Goal: Information Seeking & Learning: Find contact information

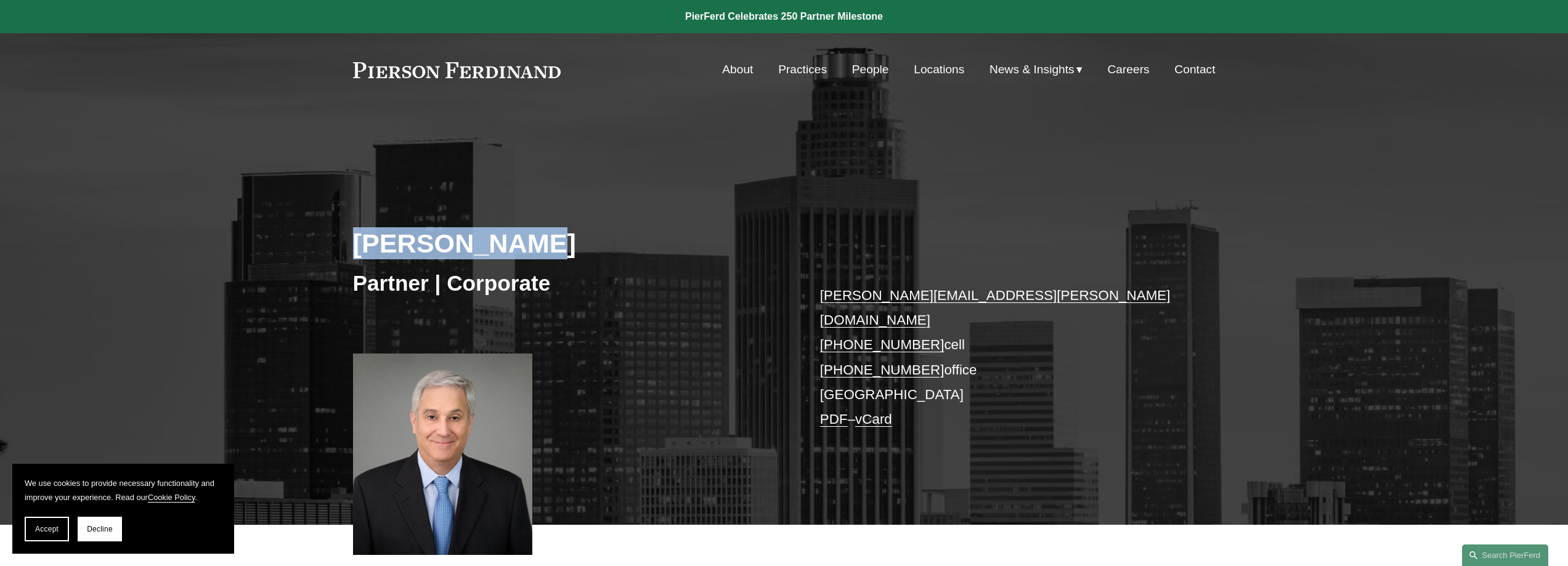
drag, startPoint x: 353, startPoint y: 244, endPoint x: 523, endPoint y: 242, distance: 170.0
click at [523, 242] on h2 "[PERSON_NAME]" at bounding box center [569, 243] width 431 height 32
copy h2 "[PERSON_NAME]"
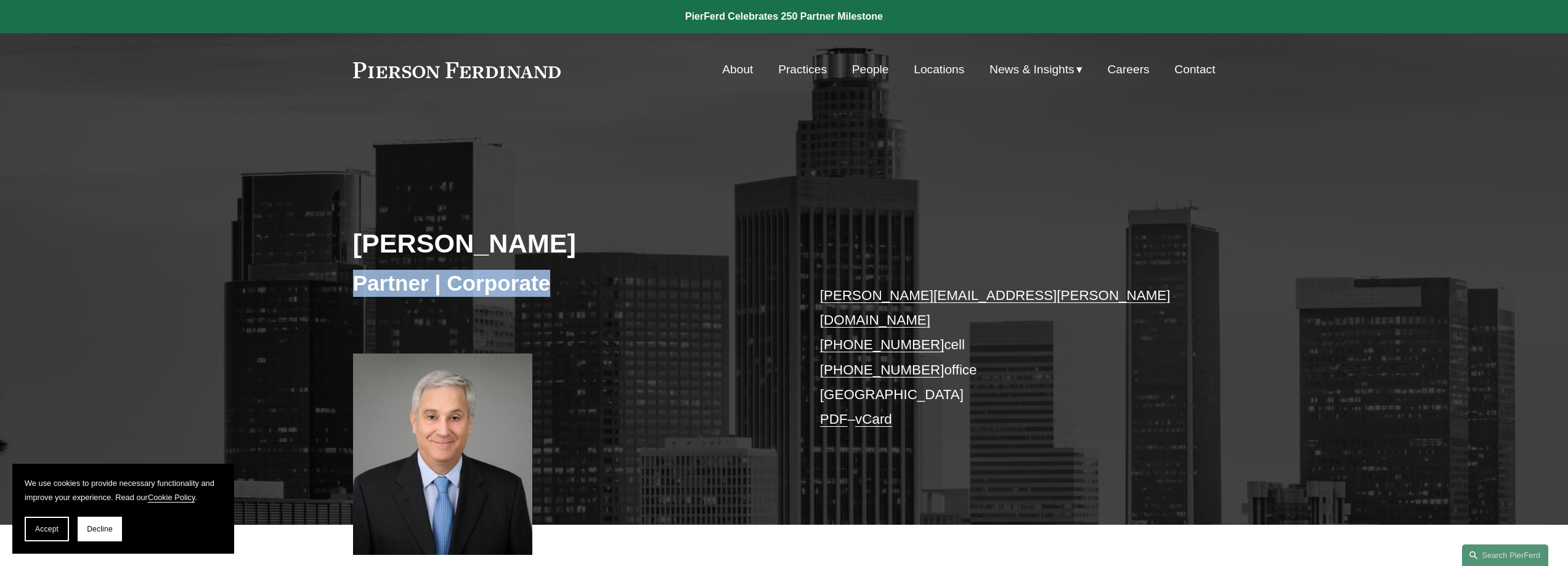
drag, startPoint x: 357, startPoint y: 285, endPoint x: 557, endPoint y: 281, distance: 200.0
click at [557, 281] on h3 "Partner | Corporate" at bounding box center [569, 283] width 431 height 27
copy h3 "Partner | Corporate"
drag, startPoint x: 386, startPoint y: 68, endPoint x: 592, endPoint y: 63, distance: 206.1
click at [592, 63] on div "Skip to Content About Practices People Locations" at bounding box center [784, 70] width 1568 height 73
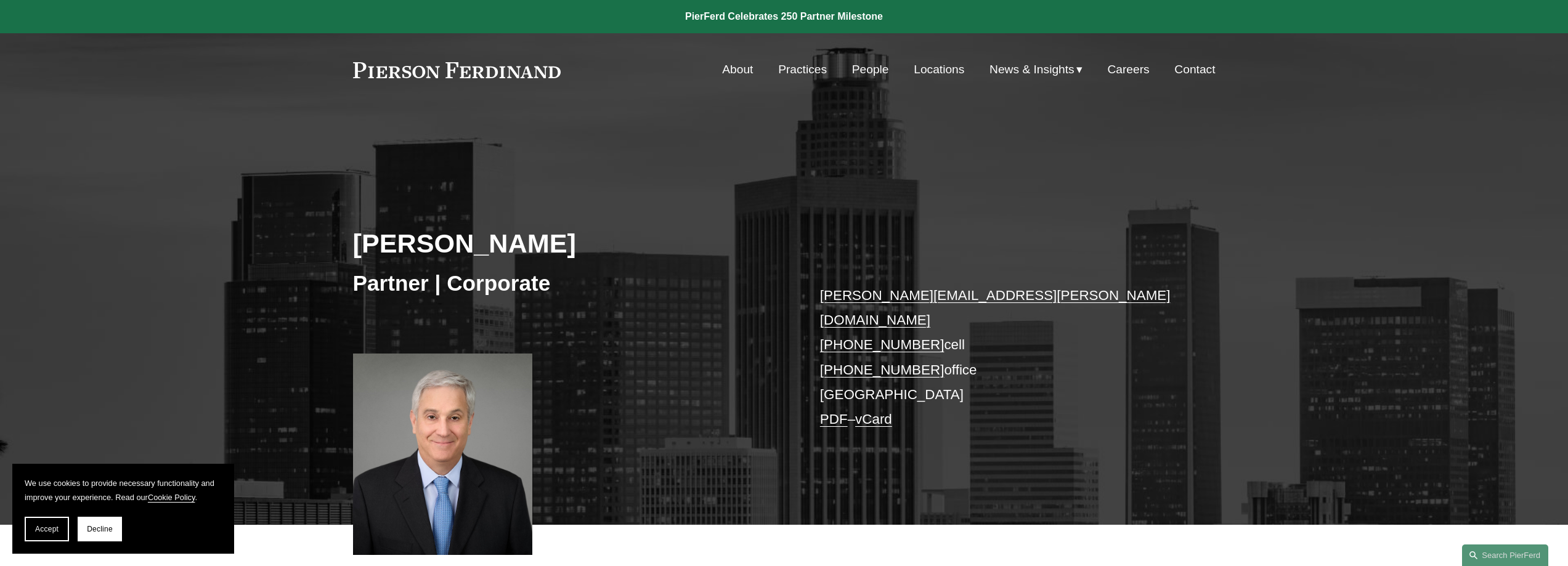
drag, startPoint x: 577, startPoint y: 63, endPoint x: 420, endPoint y: 72, distance: 157.3
click at [420, 72] on div "About Practices People Locations News & Insights News" at bounding box center [785, 70] width 863 height 23
drag, startPoint x: 348, startPoint y: 72, endPoint x: 597, endPoint y: 78, distance: 249.1
click at [597, 78] on div "Skip to Content About Practices People Locations" at bounding box center [784, 70] width 1568 height 73
drag, startPoint x: 808, startPoint y: 300, endPoint x: 1013, endPoint y: 295, distance: 205.1
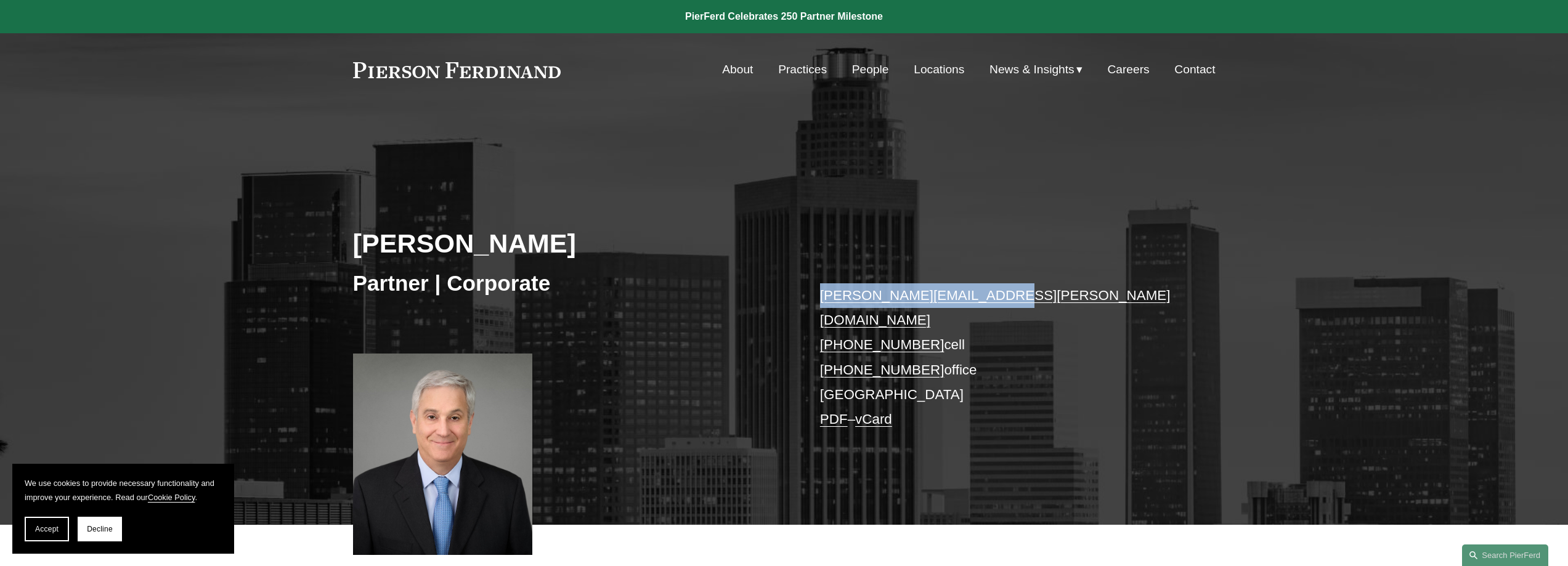
click at [774, 295] on div "[PERSON_NAME] Partner | Corporate [PERSON_NAME][EMAIL_ADDRESS][PERSON_NAME][DOM…" at bounding box center [784, 339] width 1568 height 372
copy link "[PERSON_NAME][EMAIL_ADDRESS][PERSON_NAME][DOMAIN_NAME]"
drag, startPoint x: 793, startPoint y: 322, endPoint x: 993, endPoint y: 339, distance: 200.7
click at [774, 339] on div "[PERSON_NAME] Partner | Corporate [PERSON_NAME][EMAIL_ADDRESS][PERSON_NAME][DOM…" at bounding box center [784, 339] width 1568 height 372
click at [774, 339] on p "[PERSON_NAME][EMAIL_ADDRESS][PERSON_NAME][DOMAIN_NAME] [PHONE_NUMBER] cell [PHO…" at bounding box center [999, 359] width 359 height 149
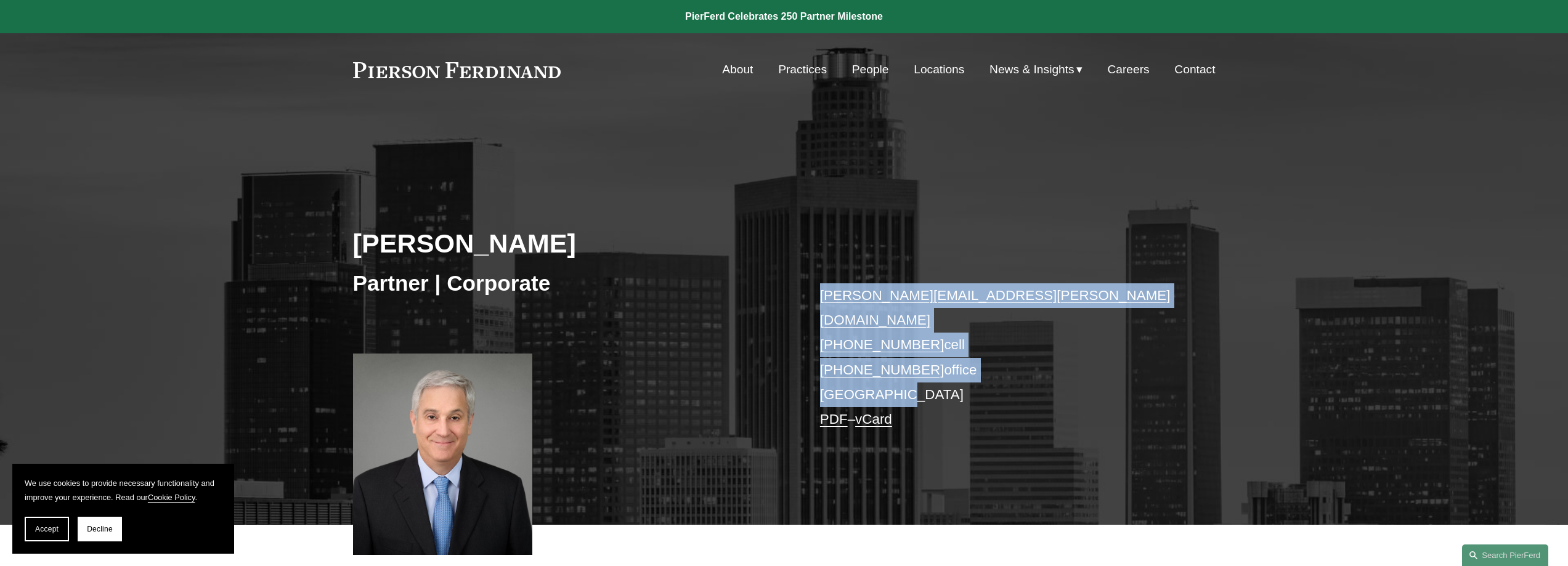
drag, startPoint x: 750, startPoint y: 278, endPoint x: 910, endPoint y: 375, distance: 187.1
click at [774, 375] on div "[PERSON_NAME] Partner | Corporate [PERSON_NAME][EMAIL_ADDRESS][PERSON_NAME][DOM…" at bounding box center [784, 339] width 1568 height 372
copy div "[PERSON_NAME][EMAIL_ADDRESS][PERSON_NAME][DOMAIN_NAME] [PHONE_NUMBER] cell [PHO…"
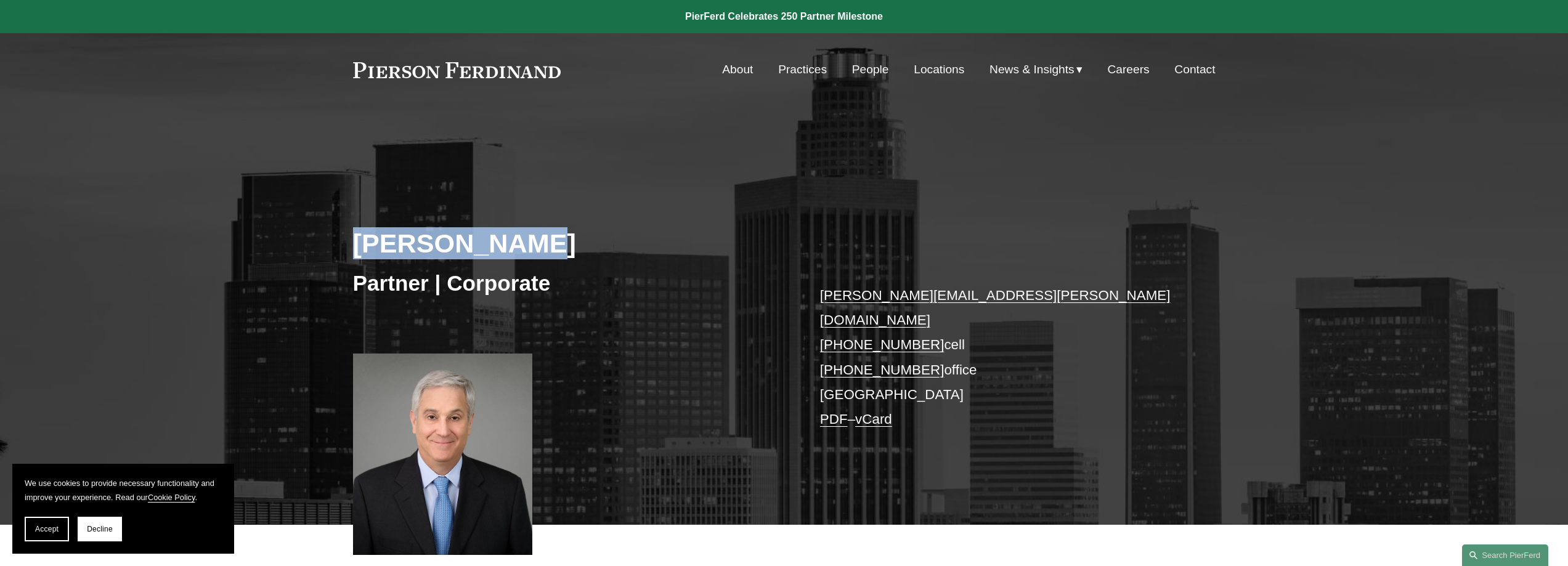
drag, startPoint x: 356, startPoint y: 252, endPoint x: 565, endPoint y: 243, distance: 209.2
click at [565, 243] on h2 "[PERSON_NAME]" at bounding box center [569, 243] width 431 height 32
copy h2 "[PERSON_NAME]"
